Goal: Check status: Check status

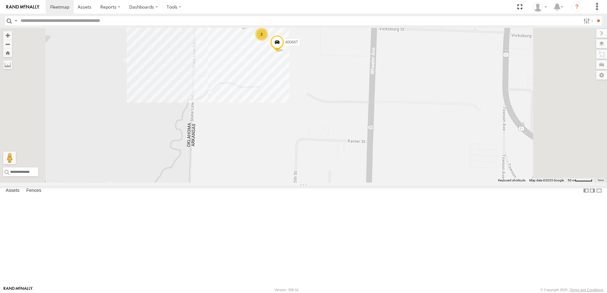
drag, startPoint x: 355, startPoint y: 127, endPoint x: 353, endPoint y: 138, distance: 11.2
click at [353, 138] on div "T1818 5216 5318 40028T 40022T T3201 87121T T1812 T3205 37113T 37148T 37120T 371…" at bounding box center [303, 105] width 607 height 155
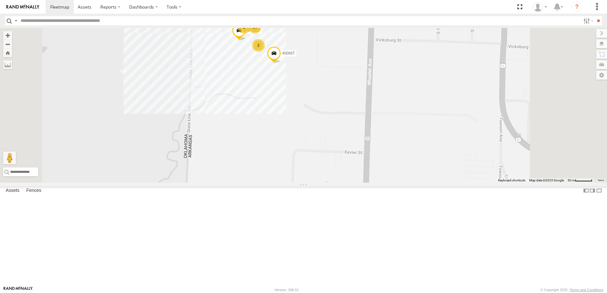
click at [281, 64] on span at bounding box center [274, 55] width 14 height 17
drag, startPoint x: 355, startPoint y: 107, endPoint x: 354, endPoint y: 131, distance: 23.8
click at [283, 57] on label at bounding box center [276, 54] width 12 height 4
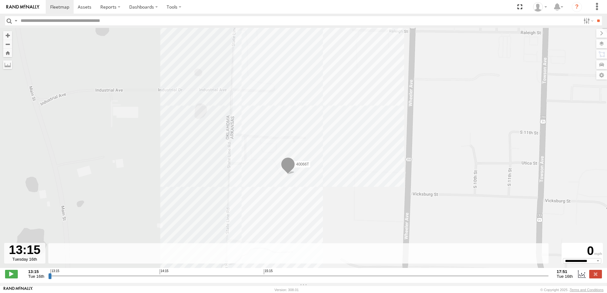
click at [50, 279] on input "range" at bounding box center [298, 276] width 500 height 6
drag, startPoint x: 50, startPoint y: 279, endPoint x: 331, endPoint y: 274, distance: 281.1
click at [331, 274] on input "range" at bounding box center [298, 276] width 500 height 6
click at [602, 45] on label at bounding box center [601, 43] width 11 height 9
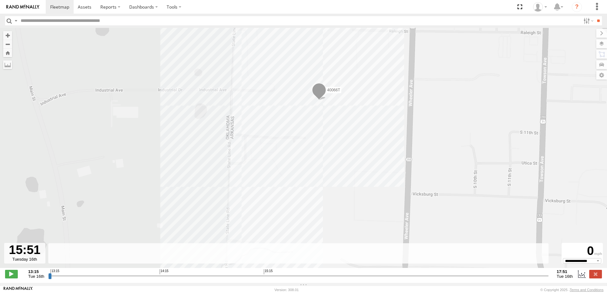
click at [0, 0] on span "Basemaps" at bounding box center [0, 0] width 0 height 0
click at [0, 0] on span "Satellite + Roadmap" at bounding box center [0, 0] width 0 height 0
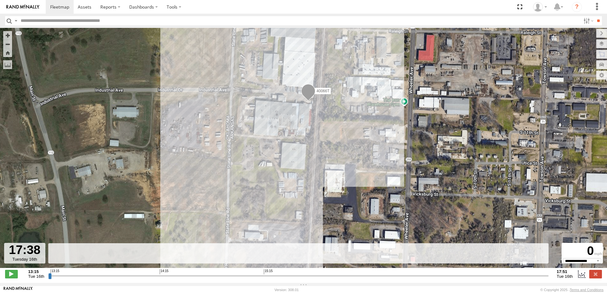
drag, startPoint x: 331, startPoint y: 279, endPoint x: 520, endPoint y: 280, distance: 189.9
click at [522, 279] on input "range" at bounding box center [298, 276] width 500 height 6
click at [523, 279] on input "range" at bounding box center [298, 276] width 500 height 6
click at [522, 279] on input "range" at bounding box center [298, 276] width 500 height 6
click at [10, 276] on span at bounding box center [11, 274] width 13 height 8
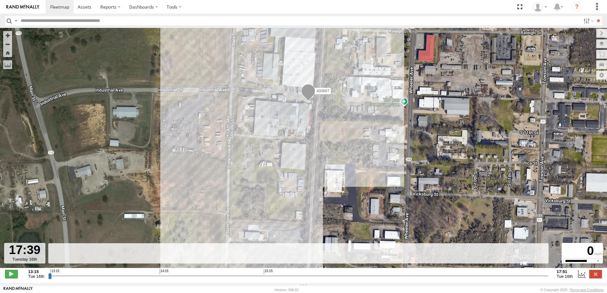
click at [11, 278] on span at bounding box center [11, 274] width 13 height 8
click at [308, 98] on span at bounding box center [308, 92] width 14 height 17
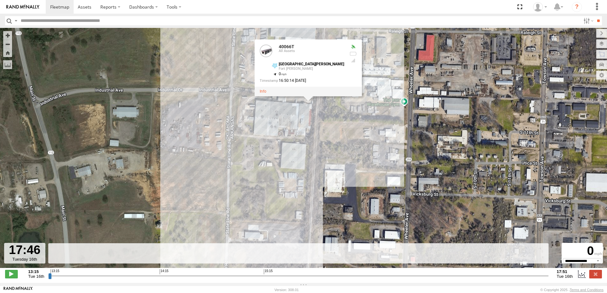
click at [0, 0] on div "Basemaps Roadmap Terrain Satellite Satellite + Roadmap" at bounding box center [0, 0] width 0 height 0
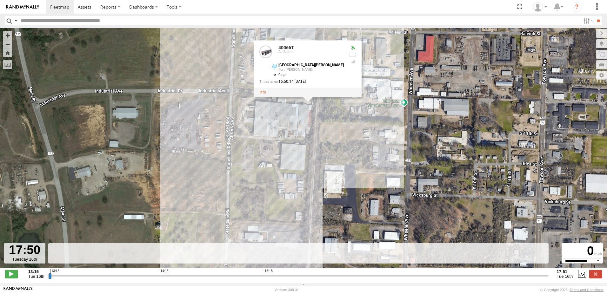
click at [182, 182] on div "40066T 40066T All Assets Fort Smith Plant Fort Smith 35.33542 , -94.43073 0 16:…" at bounding box center [303, 151] width 607 height 247
type input "**********"
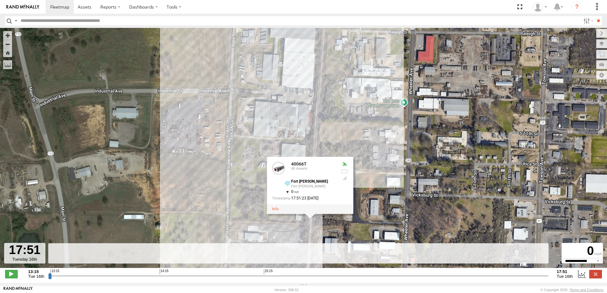
click at [212, 200] on div "40066T 40066T All Assets Fort Smith Fort Smith 35.3322 , -94.43065 0 17:51:23 0…" at bounding box center [303, 151] width 607 height 247
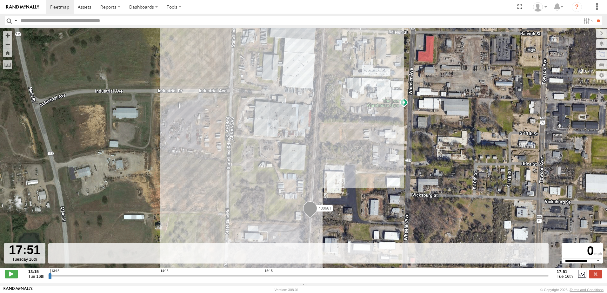
click at [0, 0] on span "Roadmap" at bounding box center [0, 0] width 0 height 0
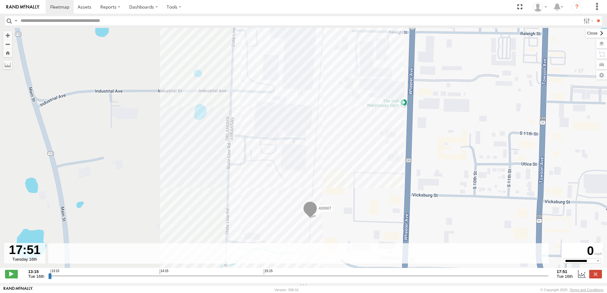
click at [586, 34] on label at bounding box center [596, 33] width 21 height 9
click at [57, 6] on span at bounding box center [59, 7] width 19 height 6
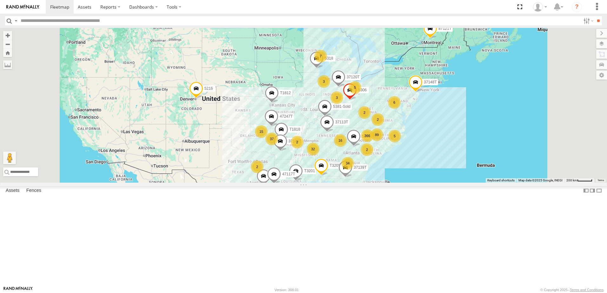
drag, startPoint x: 273, startPoint y: 163, endPoint x: 282, endPoint y: 186, distance: 25.4
click at [282, 183] on div "5216 87121T 366 37 34 32 2 T1818 89 7 5 5318 15 3 16 40028T 40022T 2 2 5 T3201 …" at bounding box center [303, 105] width 607 height 155
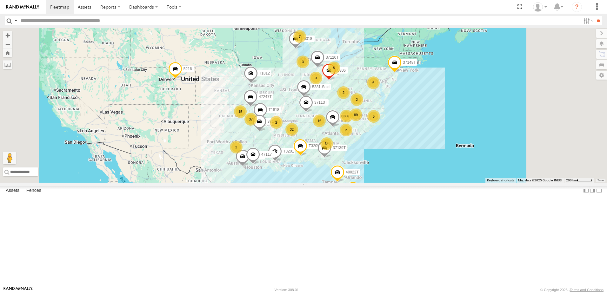
drag, startPoint x: 294, startPoint y: 198, endPoint x: 273, endPoint y: 178, distance: 29.0
click at [273, 178] on div "5216 87121T 366 37 34 32 2 T1818 89 7 5 5318 15 3 16 40028T 40022T 2 2 5 T3201 …" at bounding box center [303, 105] width 607 height 155
